Goal: Task Accomplishment & Management: Use online tool/utility

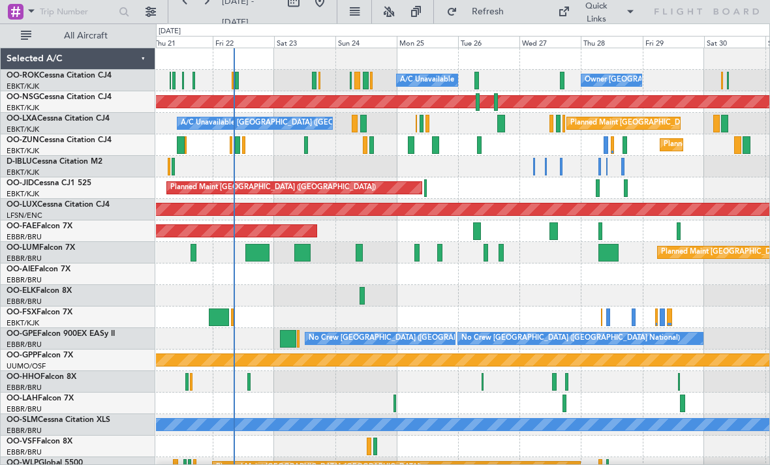
click at [367, 145] on div "Planned Maint Kortrijk-[GEOGRAPHIC_DATA]" at bounding box center [462, 145] width 613 height 22
click at [366, 144] on div at bounding box center [365, 145] width 4 height 18
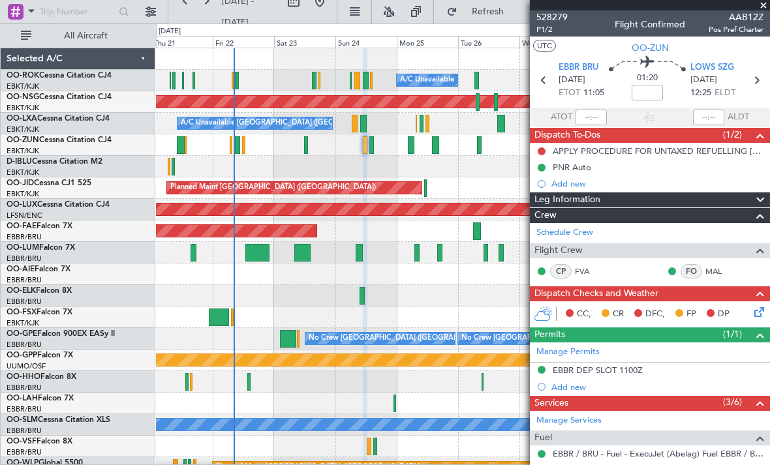
click at [762, 9] on span at bounding box center [763, 6] width 13 height 12
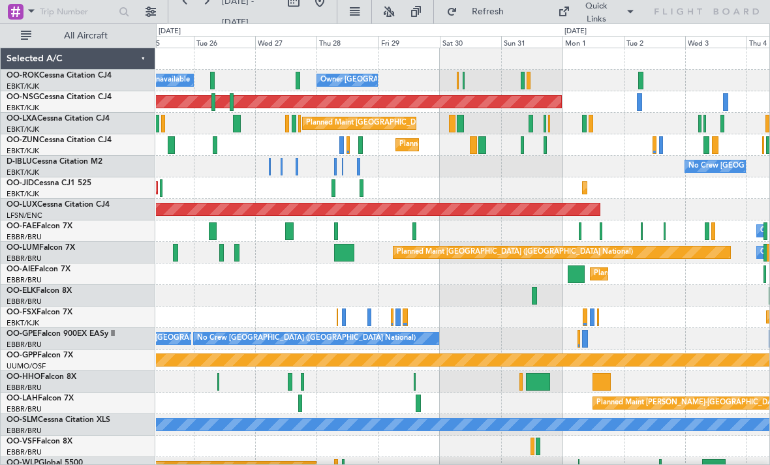
click at [457, 125] on div at bounding box center [460, 124] width 7 height 18
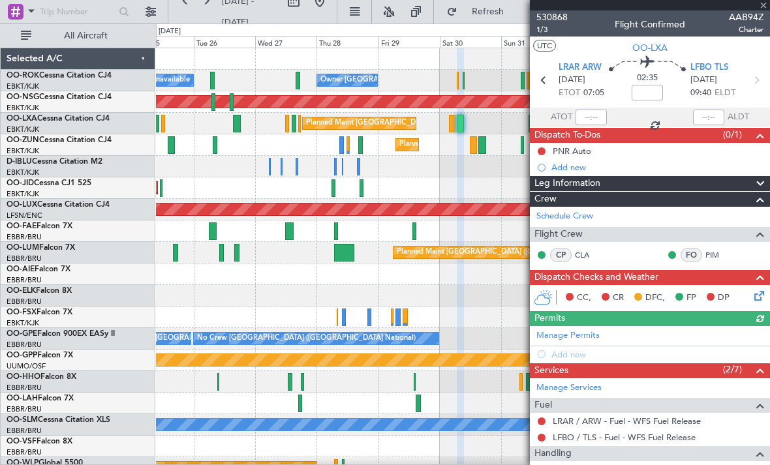
click at [764, 13] on div "530868 1/3 Flight Confirmed AAB94Z Charter" at bounding box center [650, 23] width 240 height 26
click at [760, 9] on span at bounding box center [763, 6] width 13 height 12
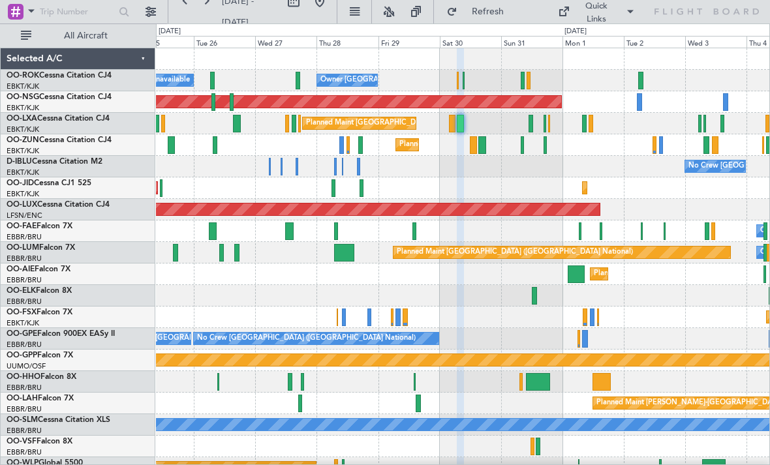
type input "0"
click at [483, 151] on div at bounding box center [482, 145] width 8 height 18
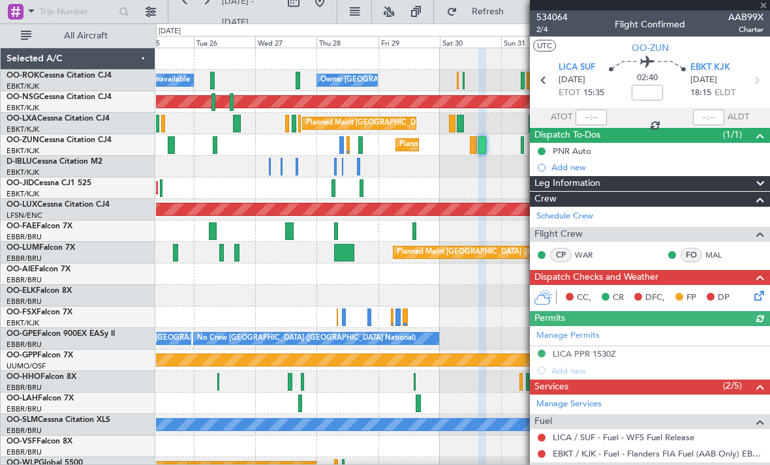
click at [763, 8] on div at bounding box center [650, 5] width 240 height 10
click at [762, 8] on span at bounding box center [763, 6] width 13 height 12
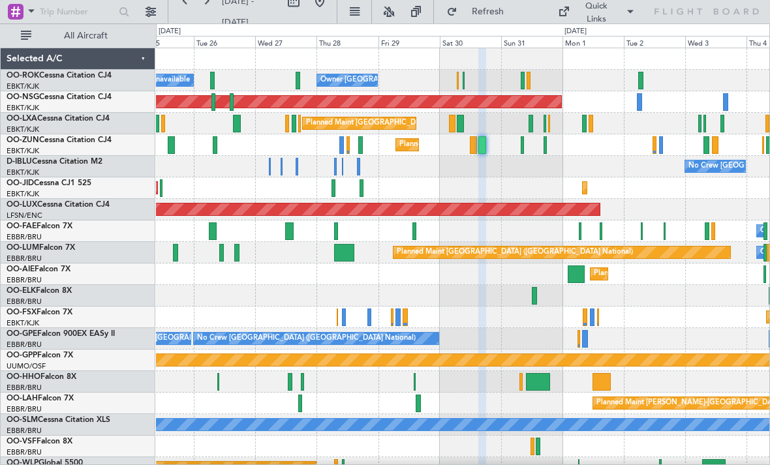
type input "0"
click at [465, 83] on div "Owner [GEOGRAPHIC_DATA]-[GEOGRAPHIC_DATA] A/C Unavailable" at bounding box center [462, 81] width 613 height 22
click at [458, 78] on div at bounding box center [458, 81] width 2 height 18
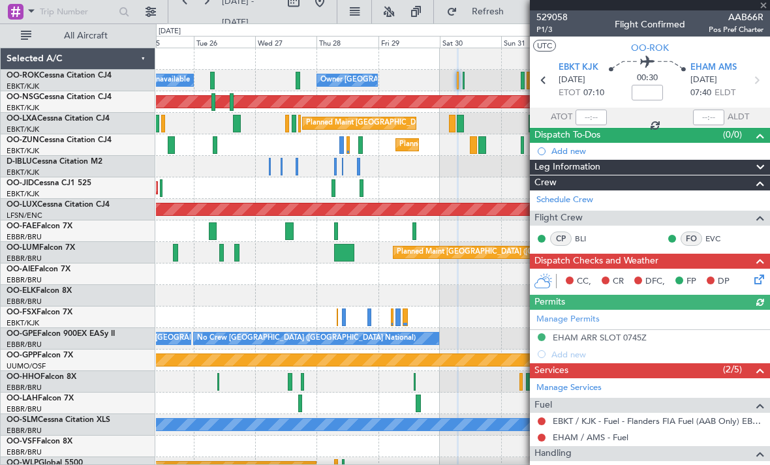
click at [764, 7] on div at bounding box center [650, 5] width 240 height 10
click at [763, 6] on div at bounding box center [650, 5] width 240 height 10
click at [763, 8] on span at bounding box center [763, 6] width 13 height 12
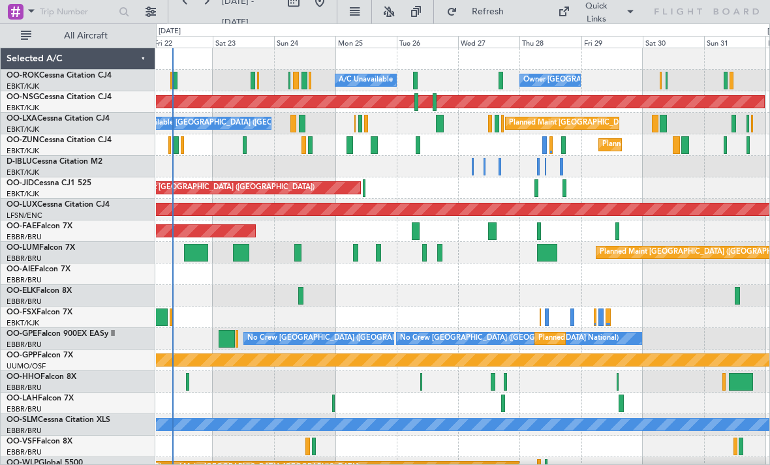
click at [749, 125] on div at bounding box center [747, 124] width 3 height 18
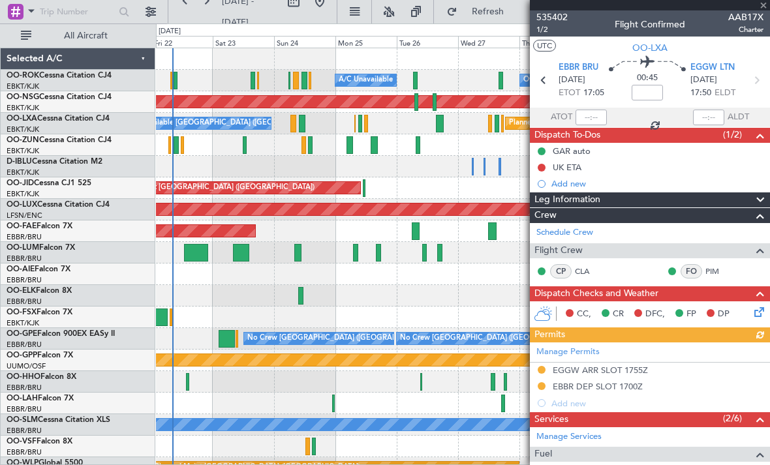
click at [766, 7] on div at bounding box center [650, 5] width 240 height 10
click at [760, 10] on span "AAB17X" at bounding box center [745, 17] width 35 height 14
click at [762, 7] on span at bounding box center [763, 6] width 13 height 12
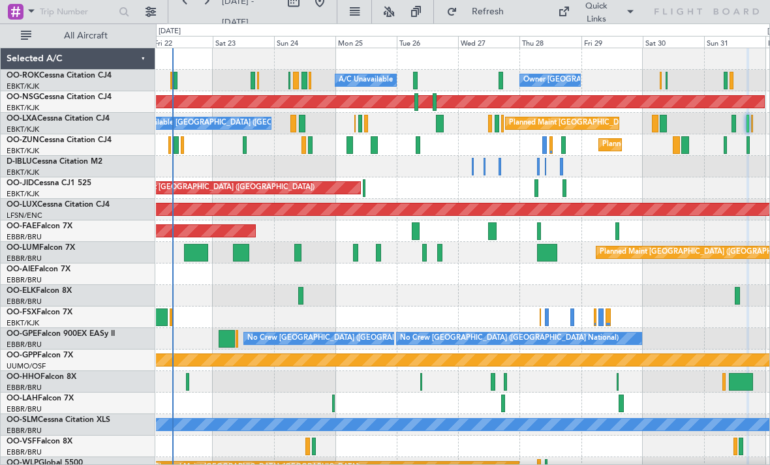
type input "0"
